Goal: Book appointment/travel/reservation

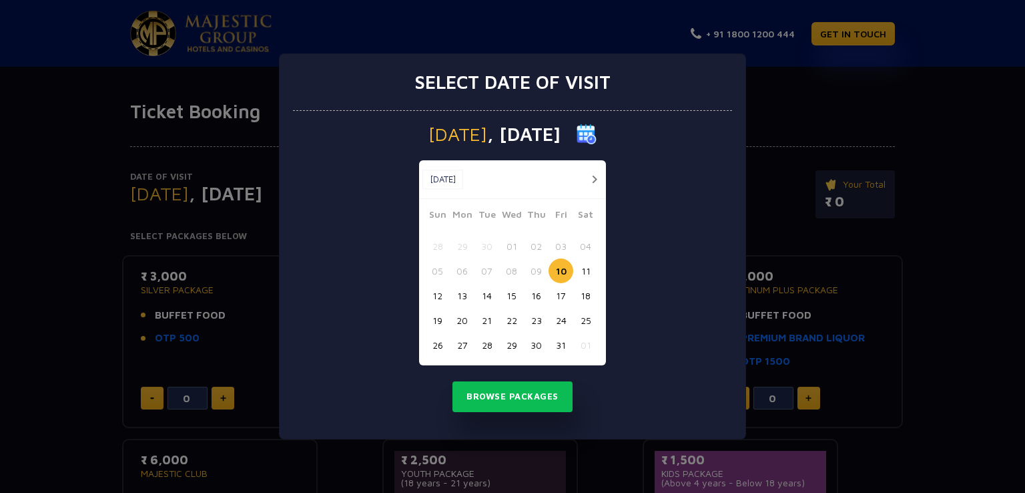
click at [592, 182] on button "button" at bounding box center [594, 179] width 17 height 17
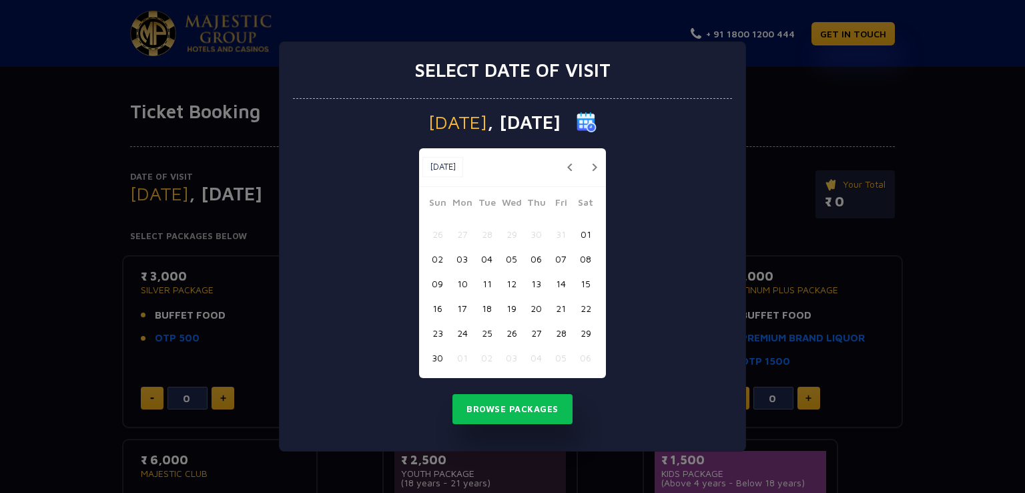
click at [539, 283] on button "13" at bounding box center [536, 283] width 25 height 25
click at [520, 415] on button "Browse Packages" at bounding box center [513, 409] width 120 height 31
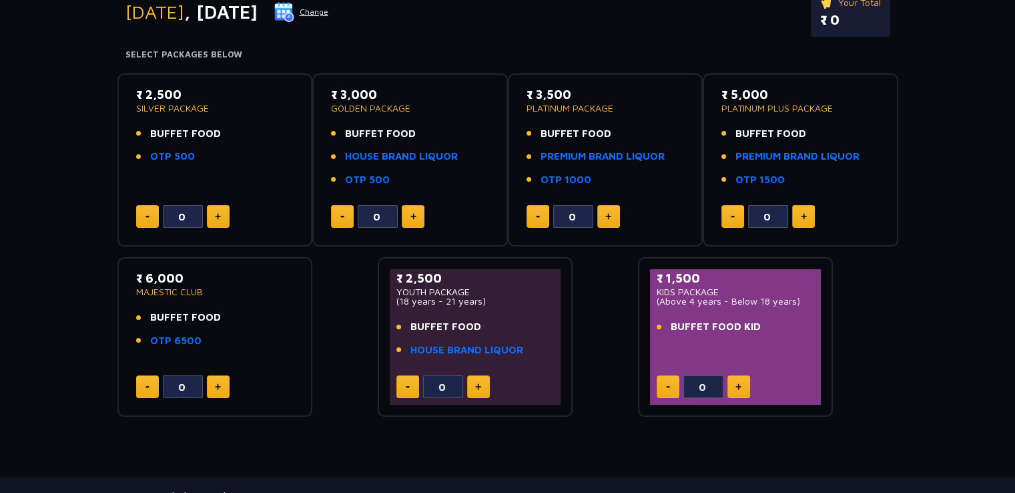
scroll to position [187, 0]
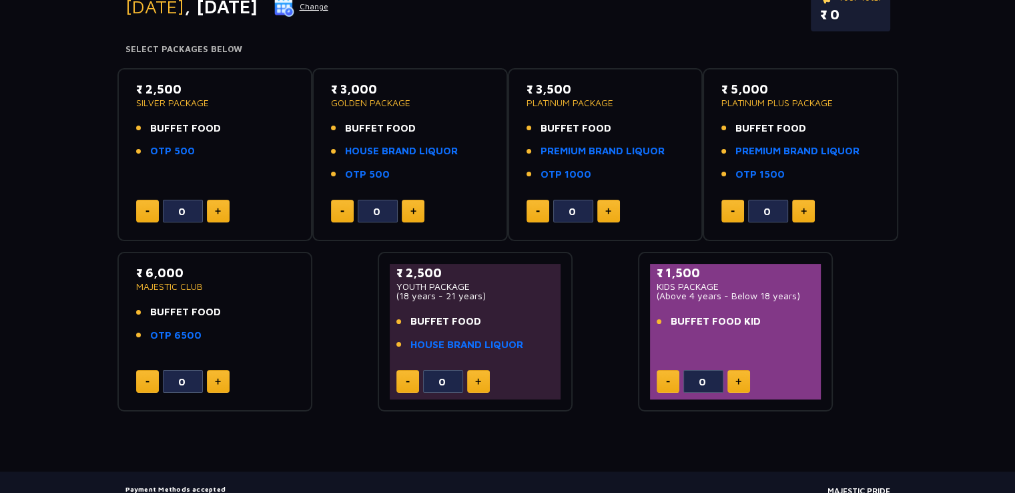
click at [163, 91] on p "₹ 2,500" at bounding box center [215, 89] width 158 height 18
click at [232, 124] on li "BUFFET FOOD" at bounding box center [215, 128] width 158 height 15
click at [215, 210] on img at bounding box center [218, 211] width 6 height 7
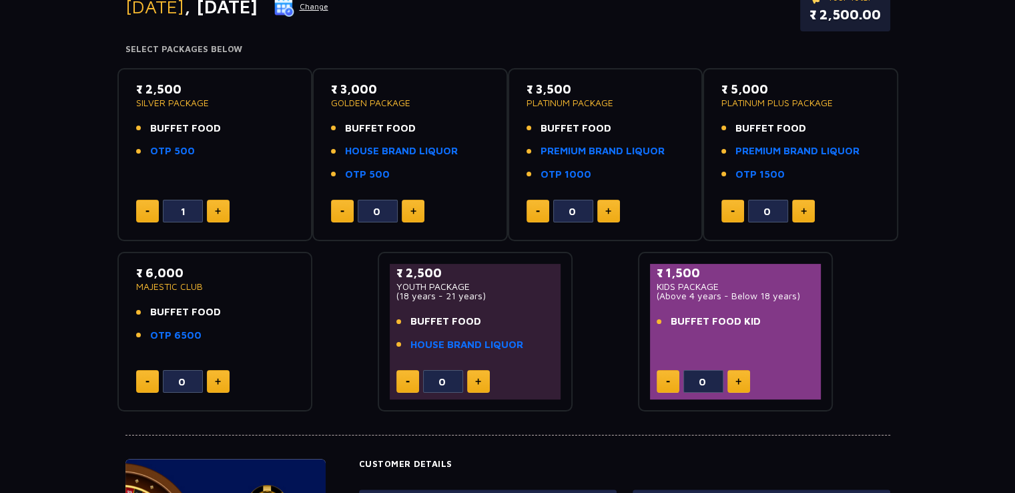
click at [215, 210] on img at bounding box center [218, 211] width 6 height 7
type input "2"
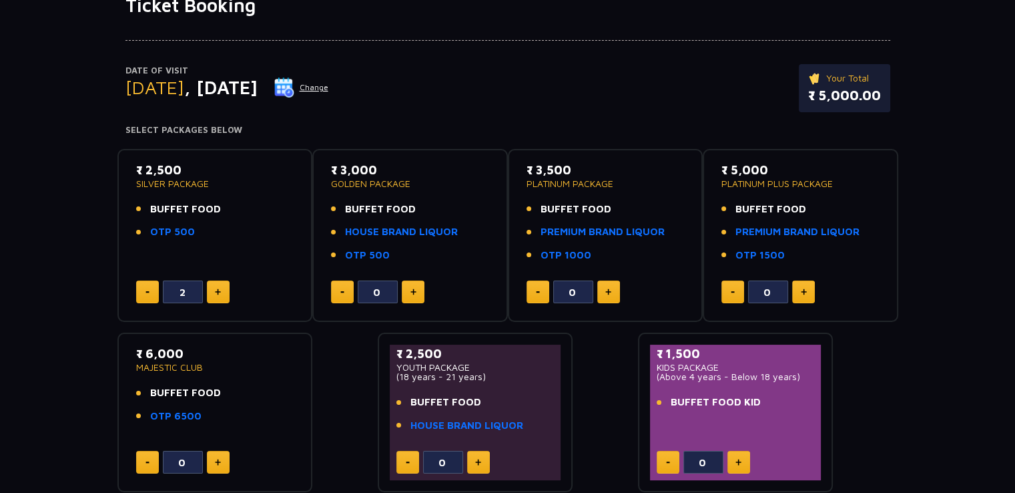
scroll to position [107, 0]
